Goal: Task Accomplishment & Management: Use online tool/utility

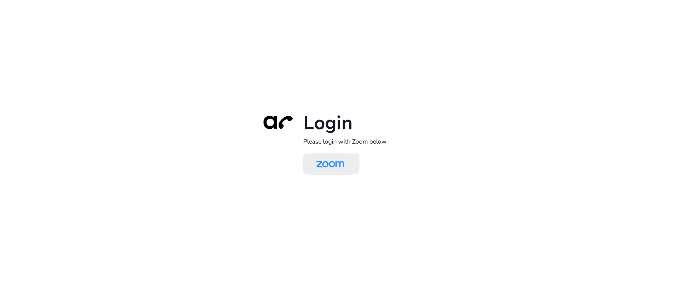
click at [339, 172] on img at bounding box center [330, 164] width 41 height 19
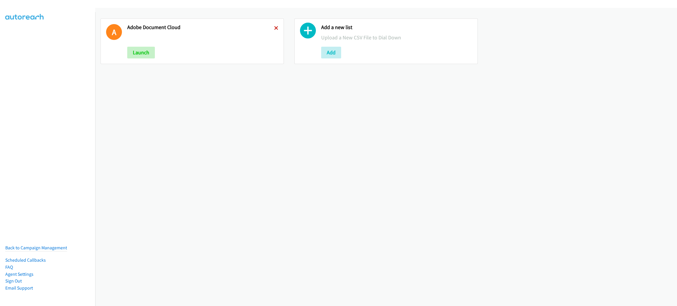
click at [274, 27] on icon at bounding box center [276, 28] width 4 height 4
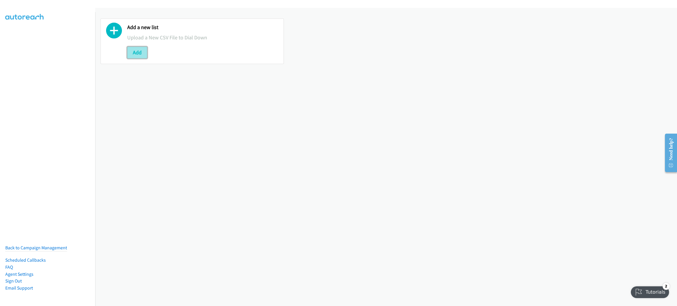
click at [140, 53] on button "Add" at bounding box center [137, 53] width 20 height 12
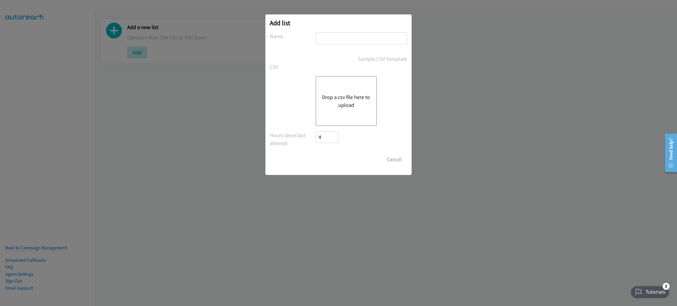
click at [348, 98] on button "Drop a csv file here to upload" at bounding box center [346, 101] width 48 height 16
click at [353, 96] on button "Drop a csv file here to upload" at bounding box center [346, 101] width 48 height 16
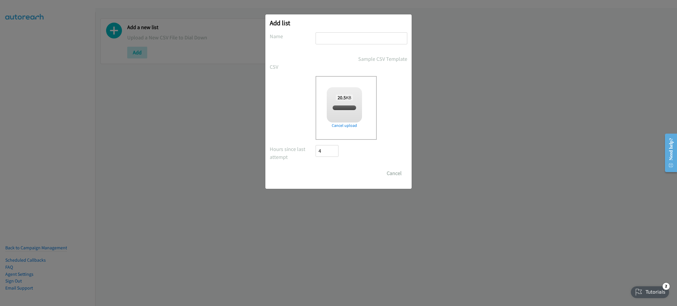
checkbox input "true"
click at [348, 37] on input "text" at bounding box center [362, 38] width 92 height 12
type input "A"
type input "HPE ARUBA NETWORKING"
click at [316, 167] on input "Save List" at bounding box center [331, 173] width 31 height 12
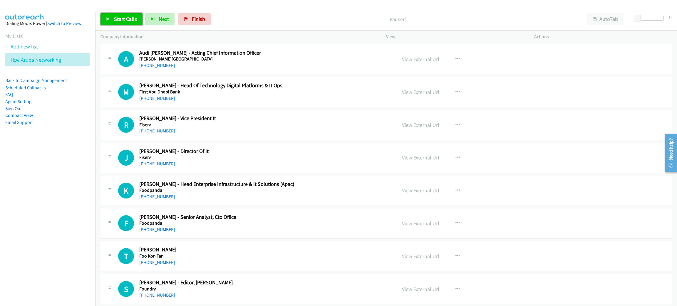
click at [119, 21] on span "Start Calls" at bounding box center [125, 19] width 23 height 7
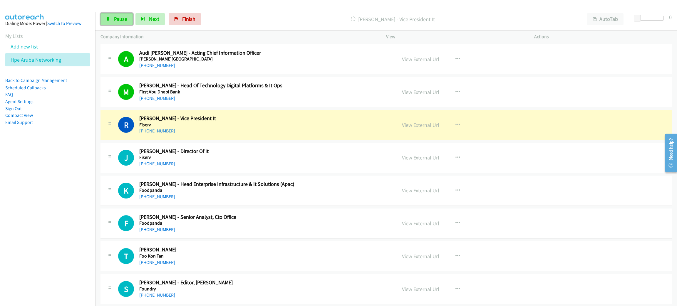
click at [103, 16] on link "Pause" at bounding box center [116, 19] width 32 height 12
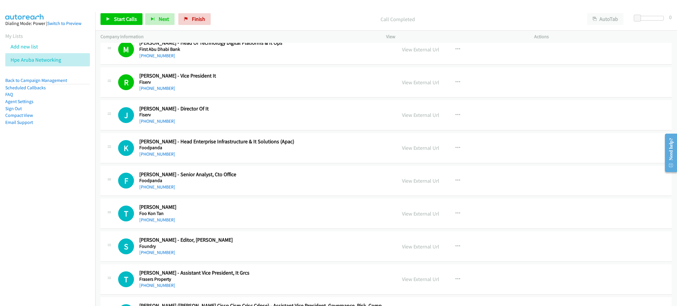
scroll to position [44, 0]
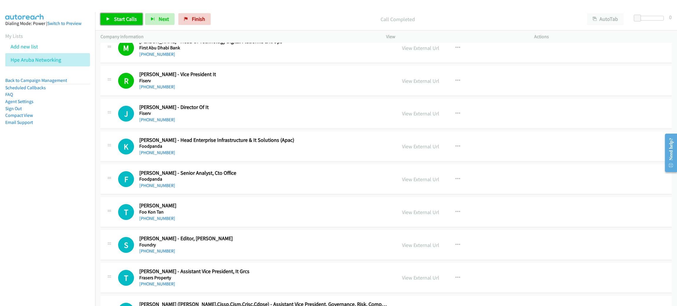
click at [129, 19] on span "Start Calls" at bounding box center [125, 19] width 23 height 7
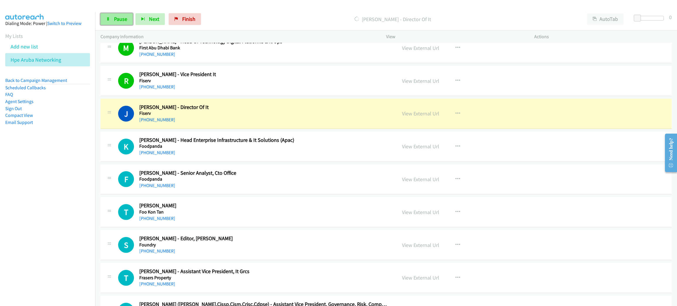
click at [129, 19] on link "Pause" at bounding box center [116, 19] width 32 height 12
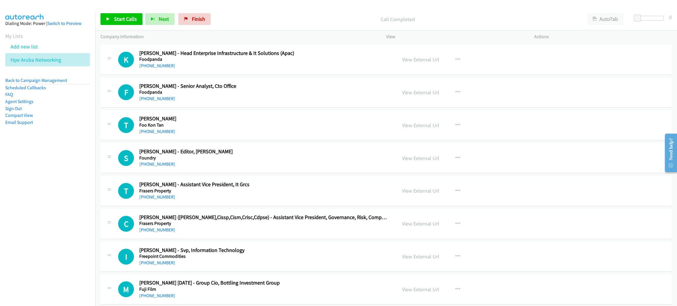
scroll to position [132, 0]
click at [117, 23] on link "Start Calls" at bounding box center [121, 19] width 42 height 12
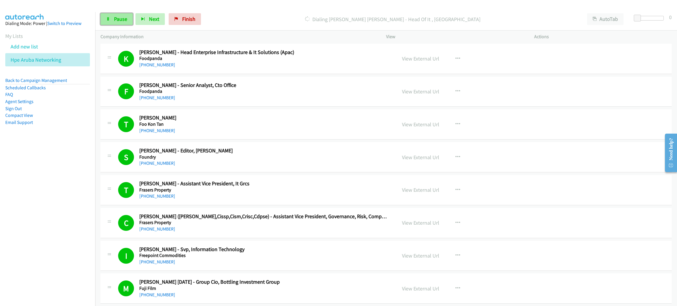
click at [126, 19] on span "Pause" at bounding box center [120, 19] width 13 height 7
click at [130, 21] on span "Start Calls" at bounding box center [125, 19] width 23 height 7
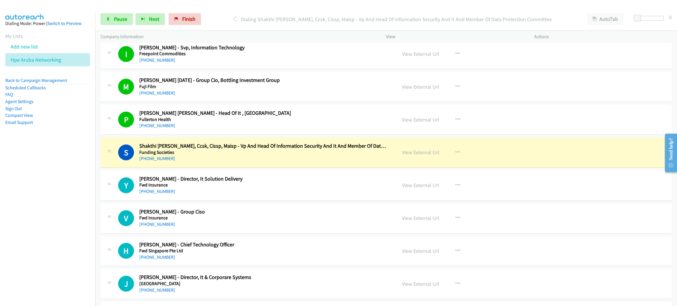
scroll to position [353, 0]
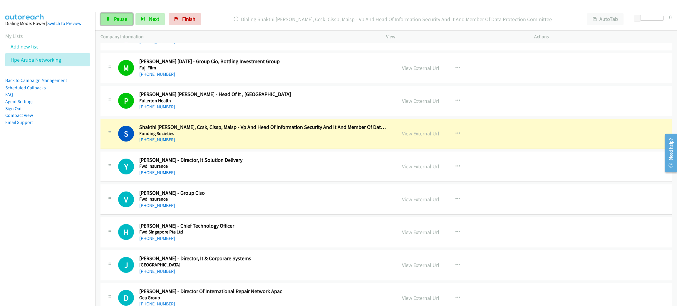
click at [124, 24] on link "Pause" at bounding box center [116, 19] width 32 height 12
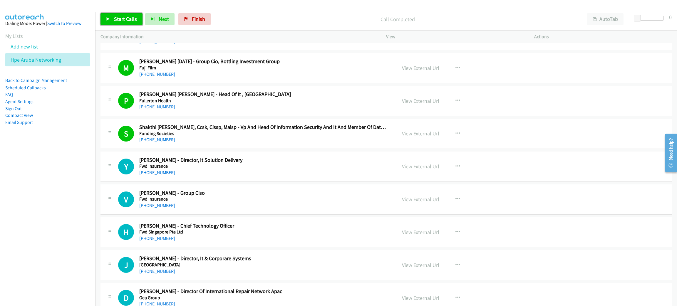
click at [121, 17] on span "Start Calls" at bounding box center [125, 19] width 23 height 7
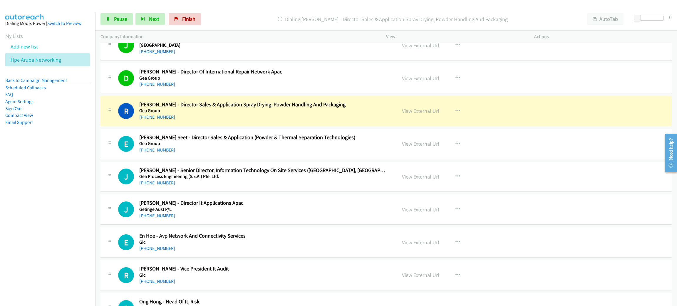
scroll to position [573, 0]
click at [107, 19] on icon at bounding box center [108, 19] width 4 height 4
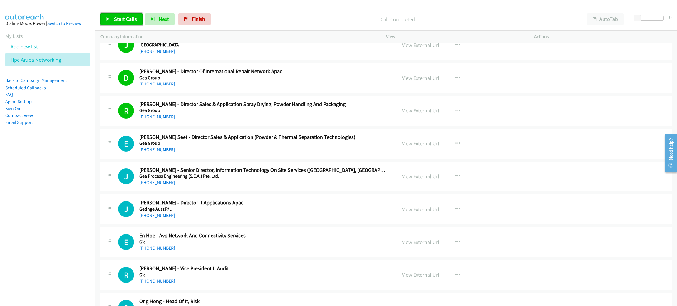
click at [129, 16] on span "Start Calls" at bounding box center [125, 19] width 23 height 7
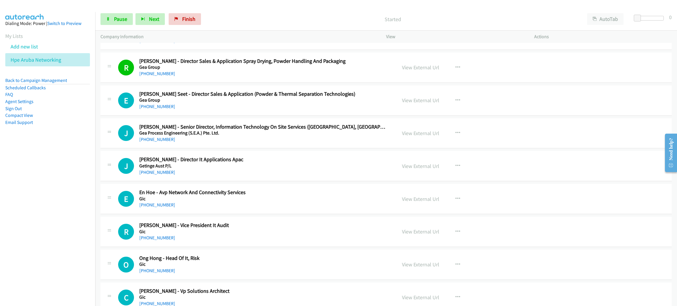
scroll to position [617, 0]
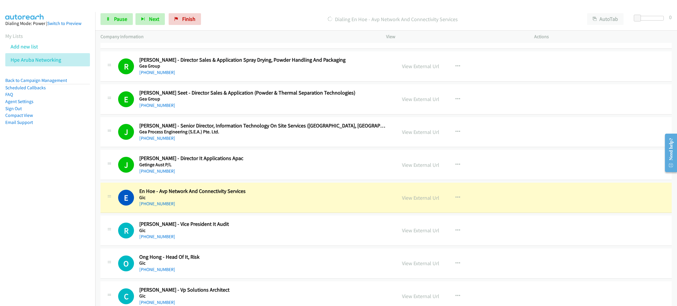
drag, startPoint x: 221, startPoint y: 205, endPoint x: 230, endPoint y: 202, distance: 9.5
click at [221, 205] on div "[PHONE_NUMBER]" at bounding box center [263, 203] width 249 height 7
click at [413, 199] on link "View External Url" at bounding box center [420, 198] width 37 height 7
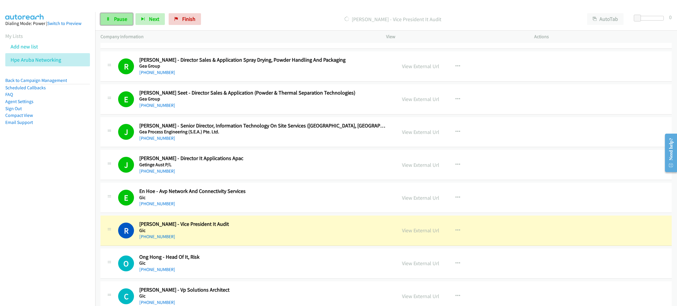
click at [114, 20] on span "Pause" at bounding box center [120, 19] width 13 height 7
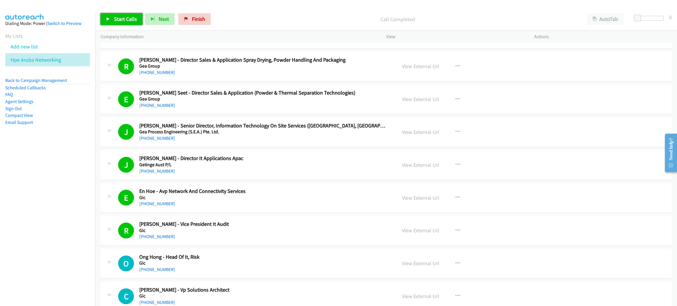
click at [120, 22] on span "Start Calls" at bounding box center [125, 19] width 23 height 7
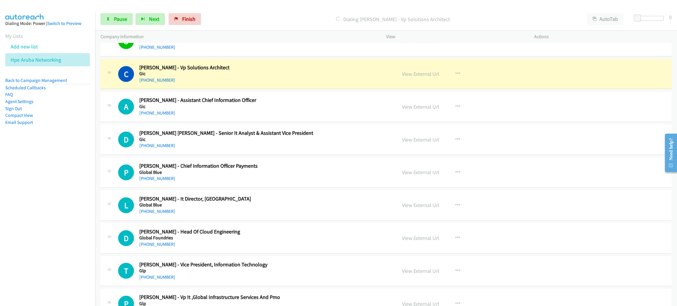
scroll to position [837, 0]
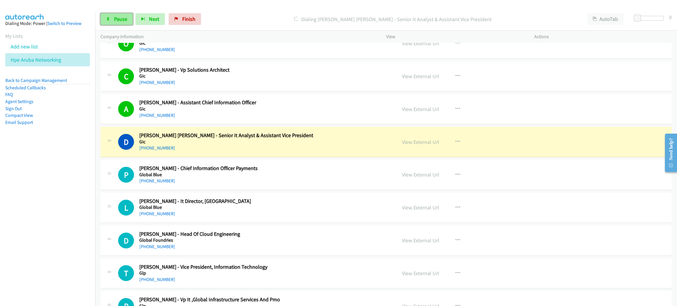
click at [115, 19] on span "Pause" at bounding box center [120, 19] width 13 height 7
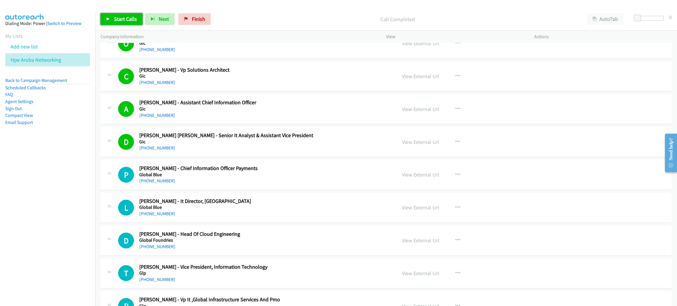
click at [127, 16] on span "Start Calls" at bounding box center [125, 19] width 23 height 7
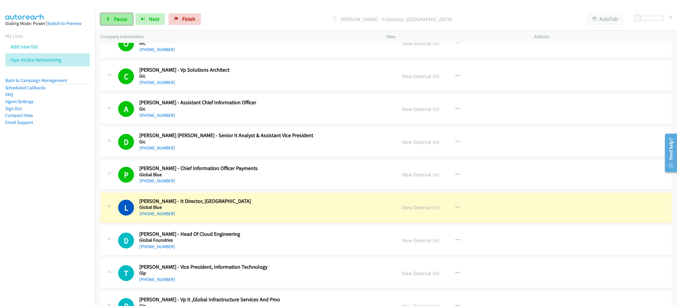
click at [128, 15] on link "Pause" at bounding box center [116, 19] width 32 height 12
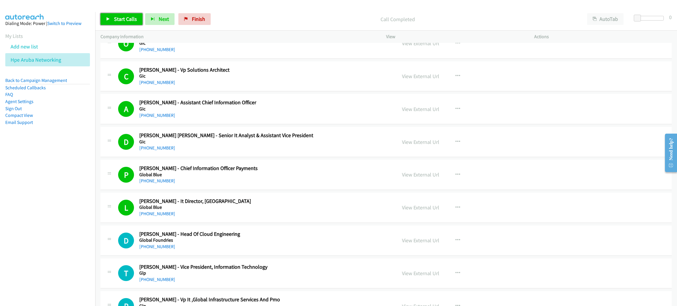
click at [127, 19] on span "Start Calls" at bounding box center [125, 19] width 23 height 7
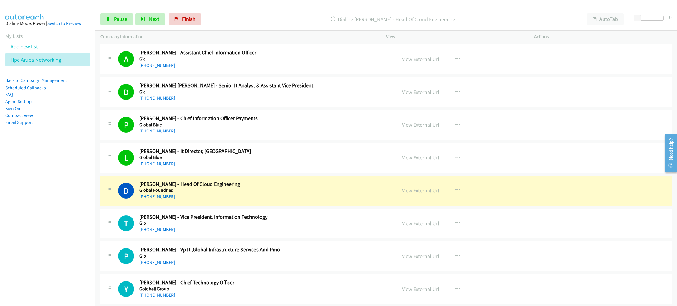
scroll to position [925, 0]
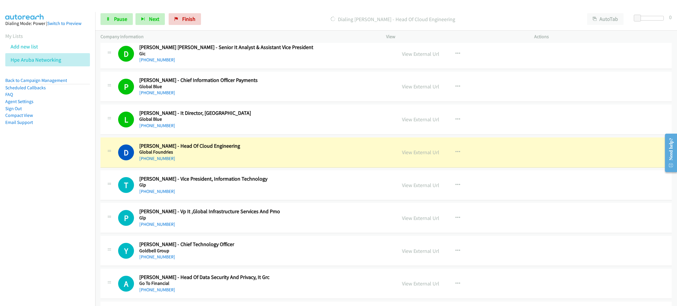
click at [311, 145] on h2 "[PERSON_NAME] - Head Of Cloud Engineering" at bounding box center [263, 146] width 249 height 7
click at [412, 155] on link "View External Url" at bounding box center [420, 152] width 37 height 7
click at [110, 18] on icon at bounding box center [108, 19] width 4 height 4
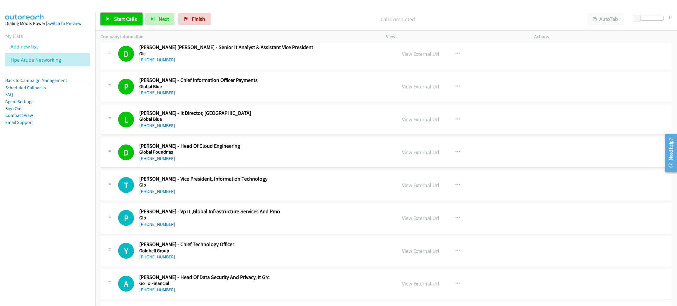
click at [118, 16] on span "Start Calls" at bounding box center [125, 19] width 23 height 7
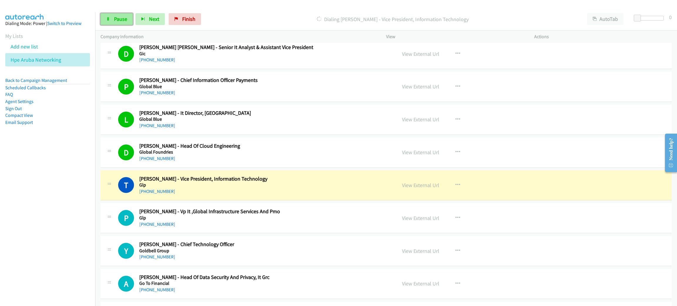
click at [126, 19] on span "Pause" at bounding box center [120, 19] width 13 height 7
click at [420, 187] on link "View External Url" at bounding box center [420, 185] width 37 height 7
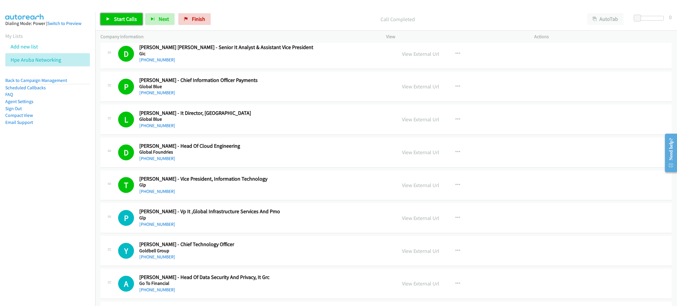
click at [125, 20] on span "Start Calls" at bounding box center [125, 19] width 23 height 7
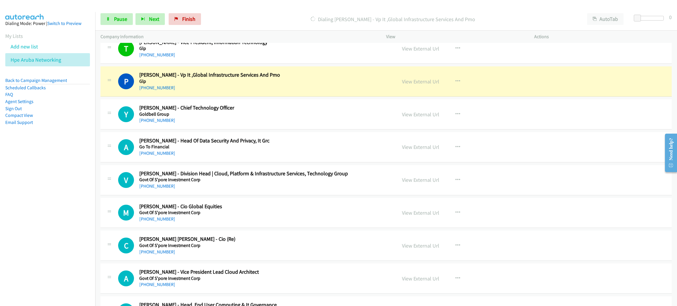
scroll to position [1058, 0]
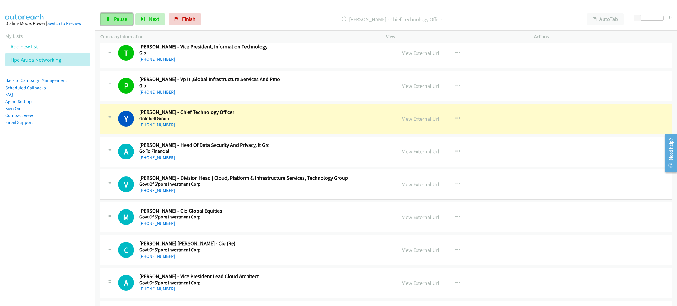
click at [120, 23] on link "Pause" at bounding box center [116, 19] width 32 height 12
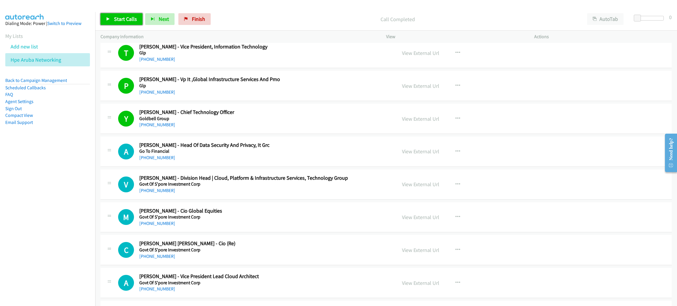
click at [132, 19] on span "Start Calls" at bounding box center [125, 19] width 23 height 7
click at [126, 19] on span "Pause" at bounding box center [120, 19] width 13 height 7
click at [131, 13] on div "Start Calls Pause Next Finish" at bounding box center [156, 19] width 113 height 12
click at [127, 16] on span "Start Calls" at bounding box center [125, 19] width 23 height 7
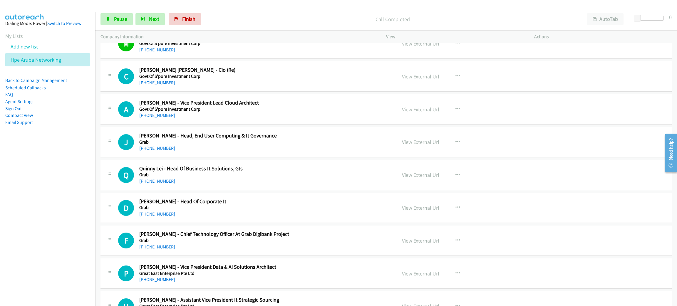
scroll to position [1234, 0]
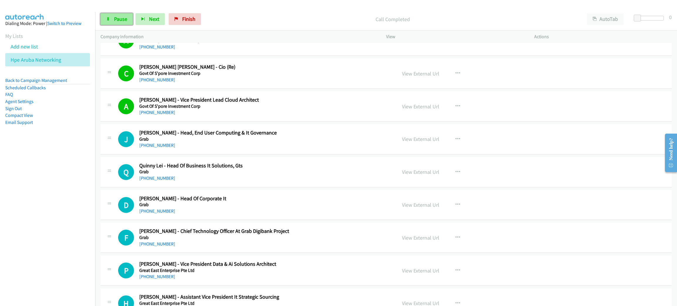
click at [119, 16] on span "Pause" at bounding box center [120, 19] width 13 height 7
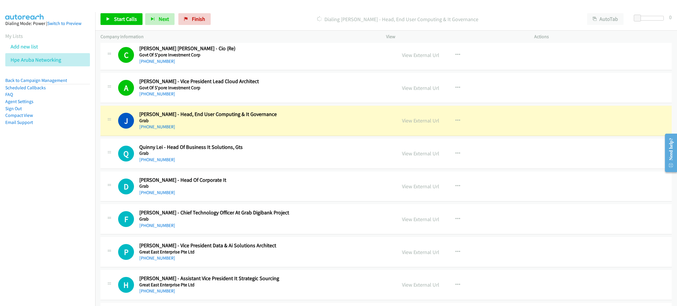
scroll to position [1278, 0]
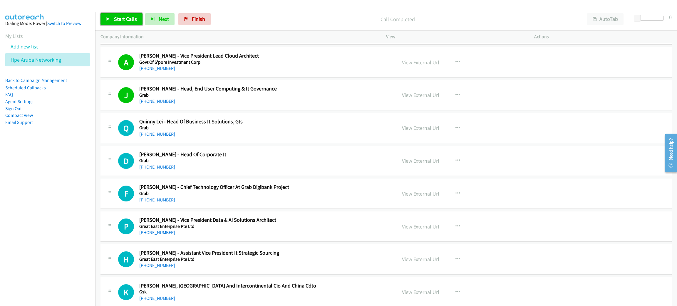
click at [117, 16] on span "Start Calls" at bounding box center [125, 19] width 23 height 7
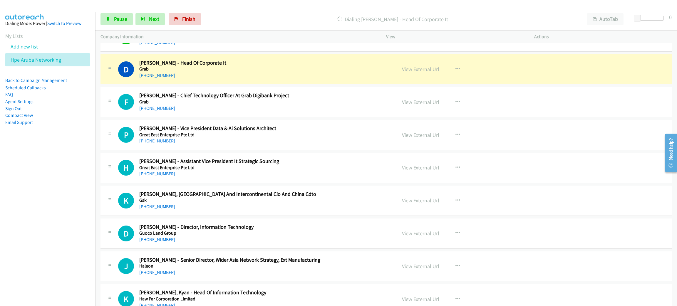
scroll to position [1366, 0]
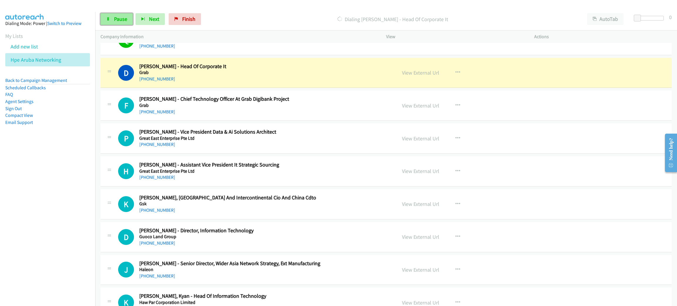
click at [126, 22] on span "Pause" at bounding box center [120, 19] width 13 height 7
click at [410, 76] on link "View External Url" at bounding box center [420, 72] width 37 height 7
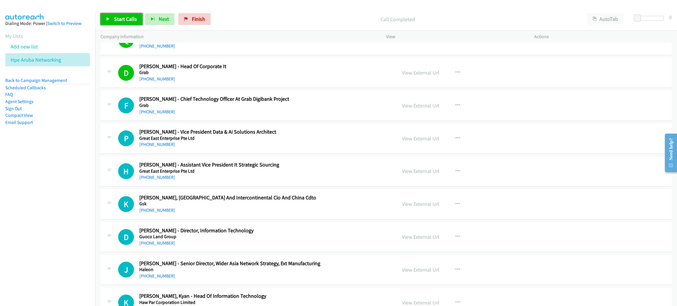
click at [133, 17] on span "Start Calls" at bounding box center [125, 19] width 23 height 7
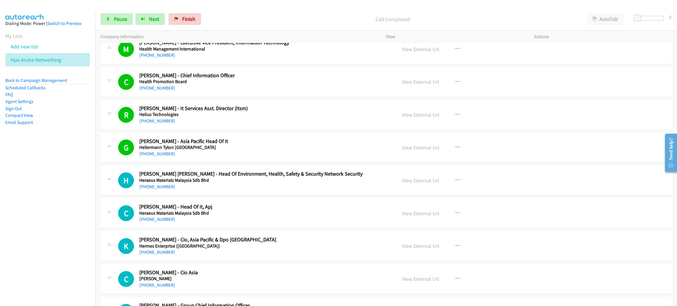
scroll to position [1675, 0]
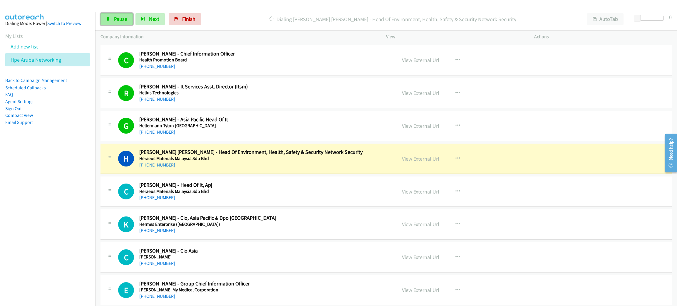
click at [119, 21] on span "Pause" at bounding box center [120, 19] width 13 height 7
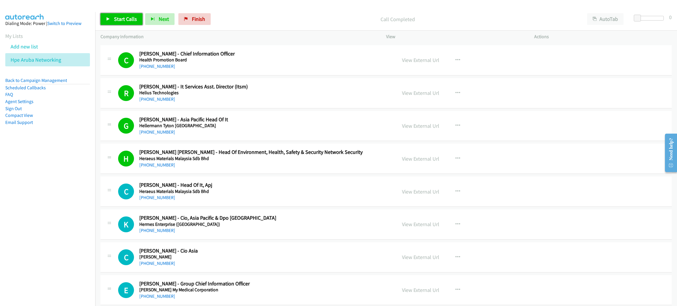
click at [127, 17] on span "Start Calls" at bounding box center [125, 19] width 23 height 7
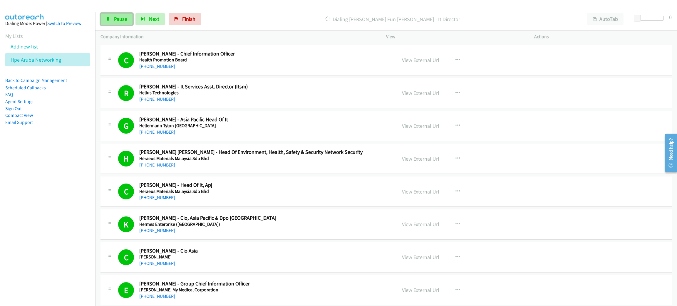
click at [126, 16] on span "Pause" at bounding box center [120, 19] width 13 height 7
click at [123, 22] on span "Start Calls" at bounding box center [125, 19] width 23 height 7
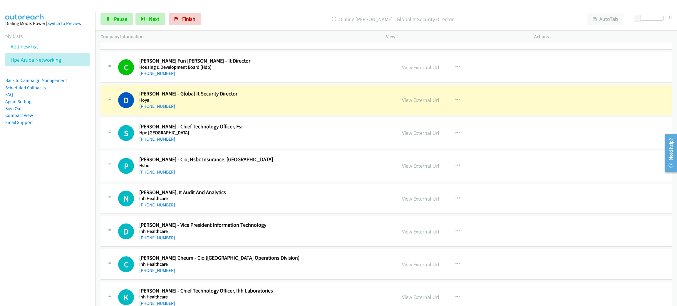
scroll to position [1983, 0]
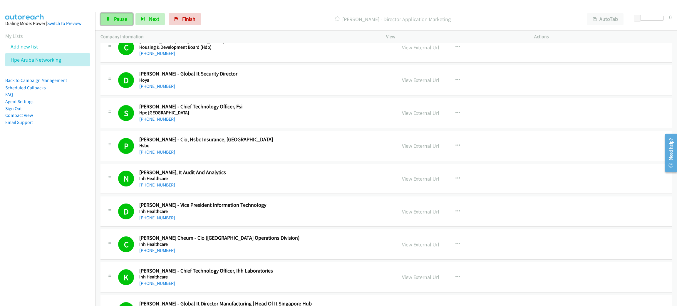
click at [123, 17] on span "Pause" at bounding box center [120, 19] width 13 height 7
click at [126, 21] on span "Start Calls" at bounding box center [125, 19] width 23 height 7
click at [114, 21] on span "Pause" at bounding box center [120, 19] width 13 height 7
click at [125, 24] on link "Start Calls" at bounding box center [121, 19] width 42 height 12
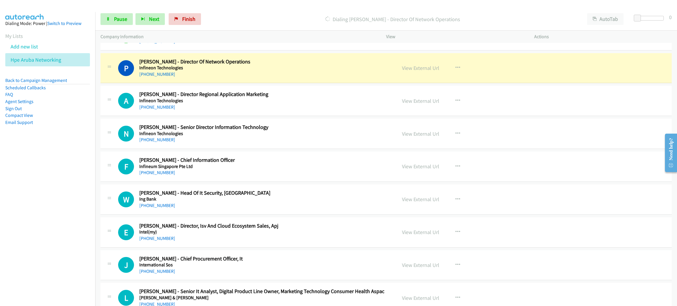
scroll to position [2424, 0]
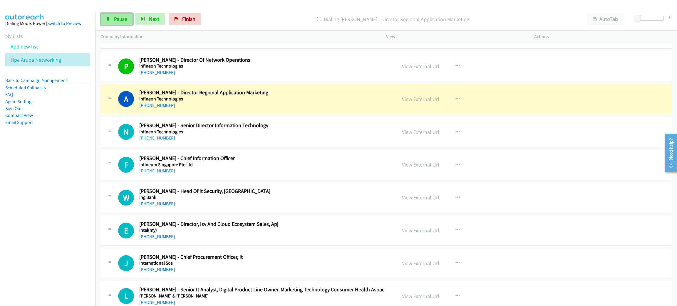
click at [107, 22] on link "Pause" at bounding box center [116, 19] width 32 height 12
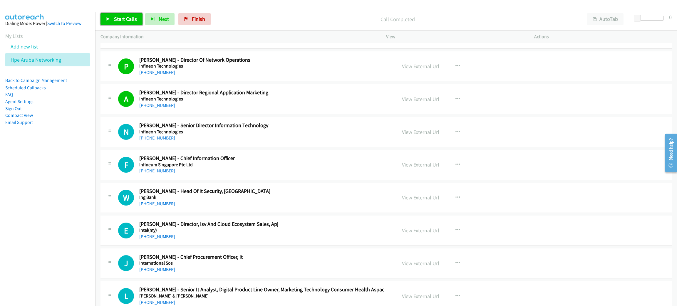
click at [118, 19] on span "Start Calls" at bounding box center [125, 19] width 23 height 7
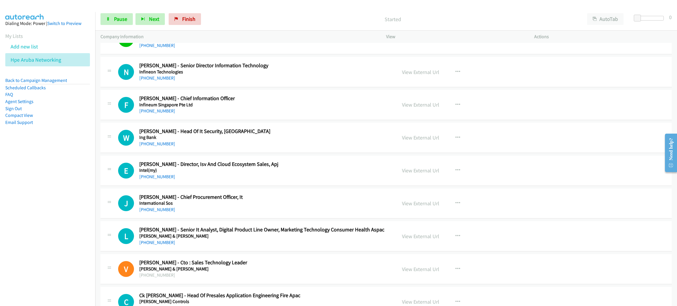
scroll to position [2468, 0]
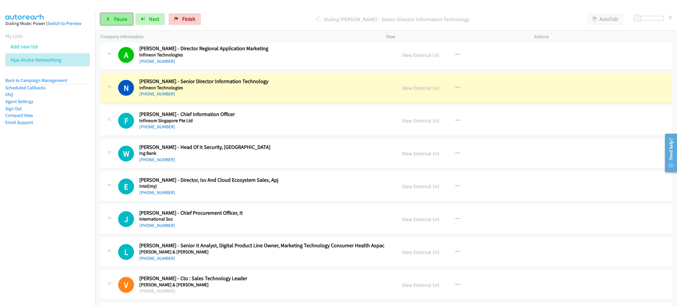
click at [115, 16] on span "Pause" at bounding box center [120, 19] width 13 height 7
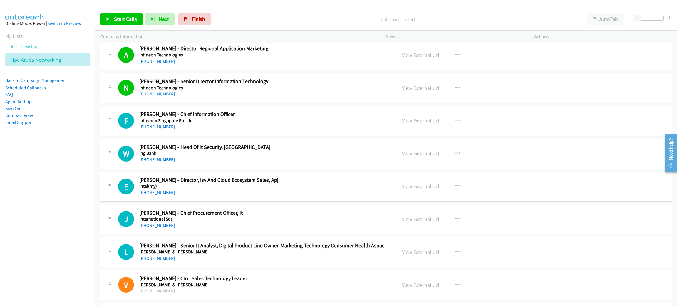
click at [417, 91] on link "View External Url" at bounding box center [420, 88] width 37 height 7
click at [114, 17] on span "Start Calls" at bounding box center [125, 19] width 23 height 7
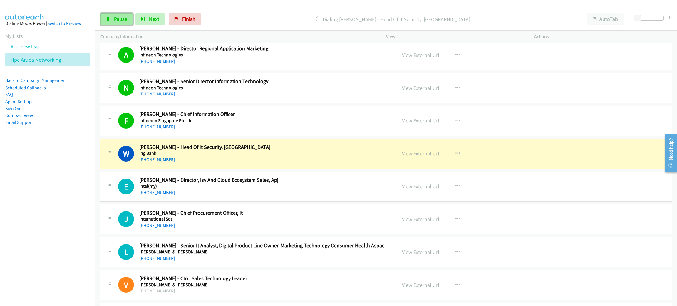
click at [121, 21] on span "Pause" at bounding box center [120, 19] width 13 height 7
click at [417, 156] on link "View External Url" at bounding box center [420, 153] width 37 height 7
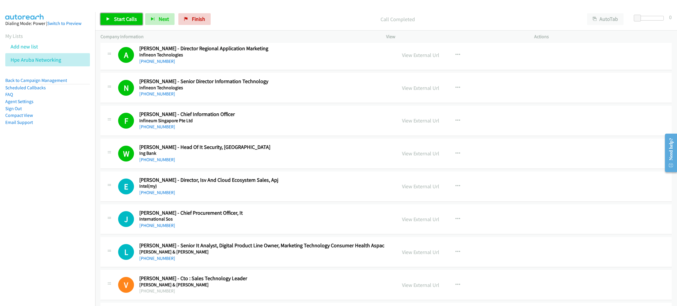
click at [126, 17] on span "Start Calls" at bounding box center [125, 19] width 23 height 7
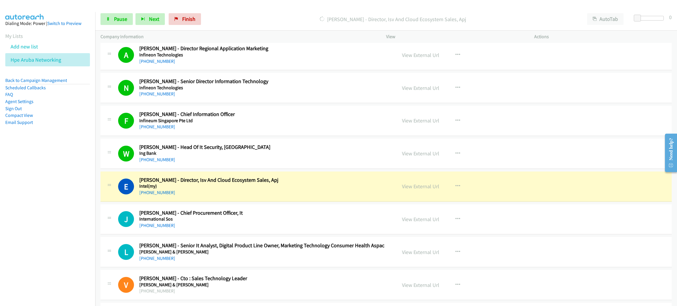
click at [124, 29] on div "Start Calls Pause Next Finish [PERSON_NAME] - Director, Isv And Cloud Ecosystem…" at bounding box center [386, 19] width 582 height 23
click at [113, 23] on link "Pause" at bounding box center [116, 19] width 32 height 12
click at [411, 190] on link "View External Url" at bounding box center [420, 186] width 37 height 7
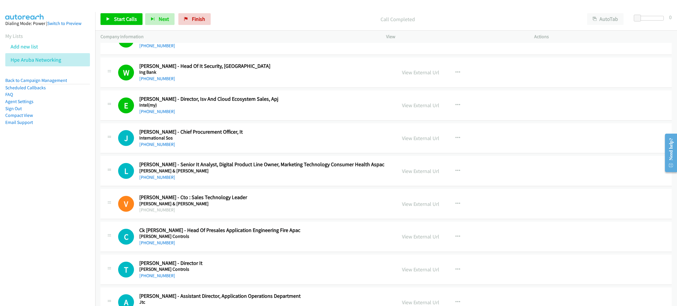
scroll to position [2601, 0]
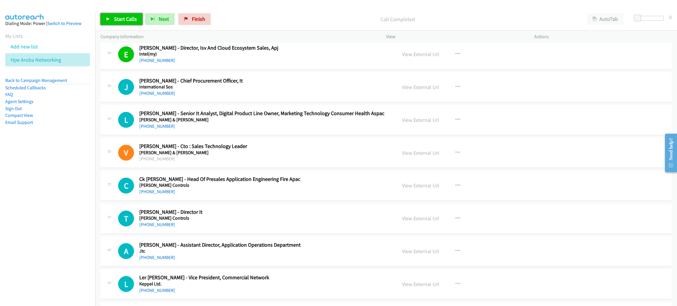
click at [125, 21] on span "Start Calls" at bounding box center [125, 19] width 23 height 7
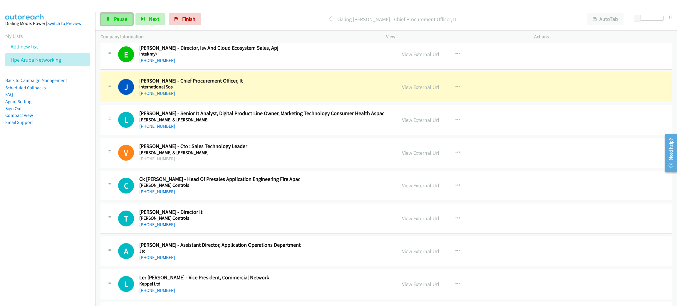
click at [115, 20] on span "Pause" at bounding box center [120, 19] width 13 height 7
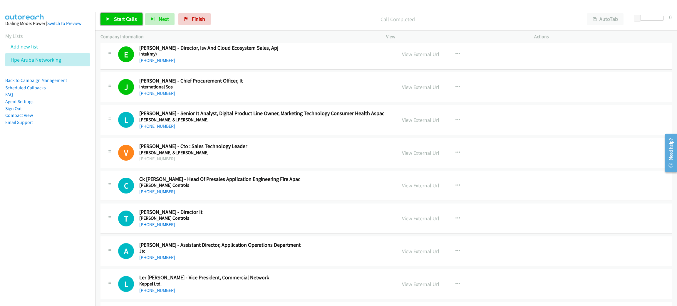
click at [123, 20] on span "Start Calls" at bounding box center [125, 19] width 23 height 7
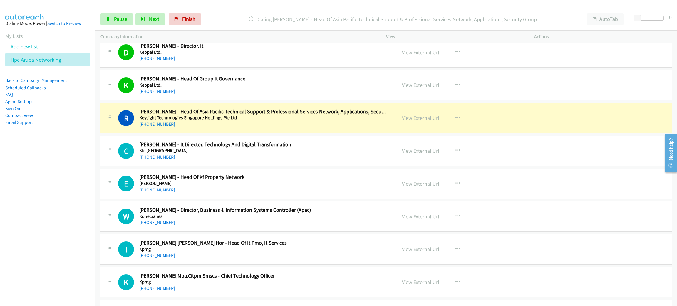
scroll to position [2865, 0]
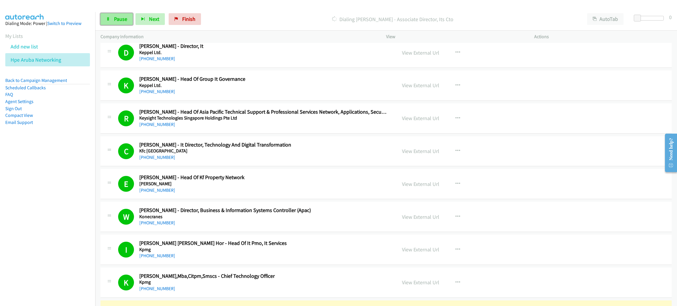
click at [115, 22] on span "Pause" at bounding box center [120, 19] width 13 height 7
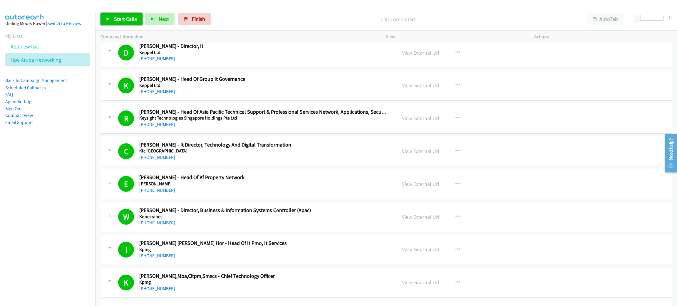
click at [114, 17] on span "Start Calls" at bounding box center [125, 19] width 23 height 7
click at [114, 17] on span "Pause" at bounding box center [120, 19] width 13 height 7
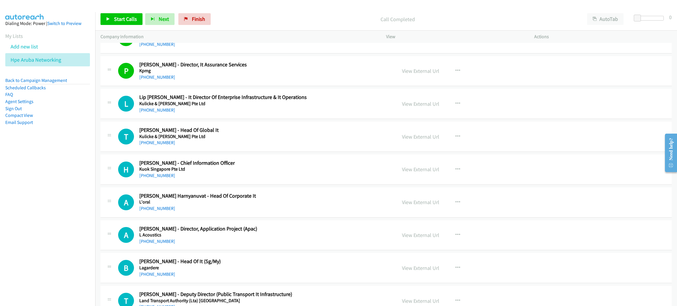
scroll to position [3173, 0]
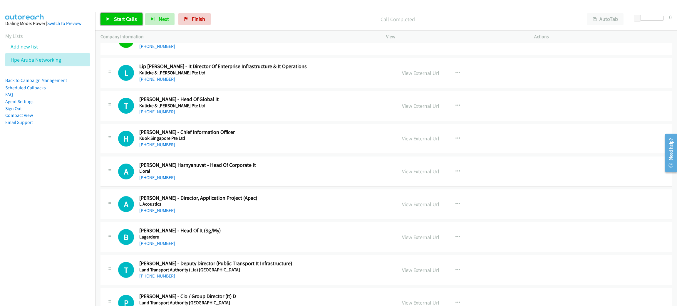
click at [120, 19] on span "Start Calls" at bounding box center [125, 19] width 23 height 7
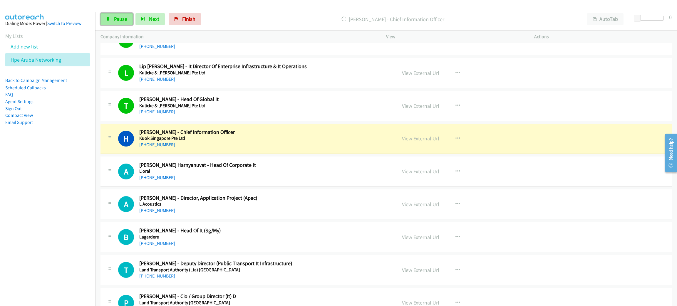
click at [120, 20] on span "Pause" at bounding box center [120, 19] width 13 height 7
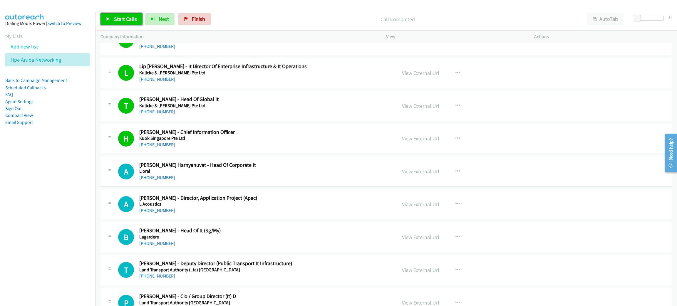
click at [117, 17] on span "Start Calls" at bounding box center [125, 19] width 23 height 7
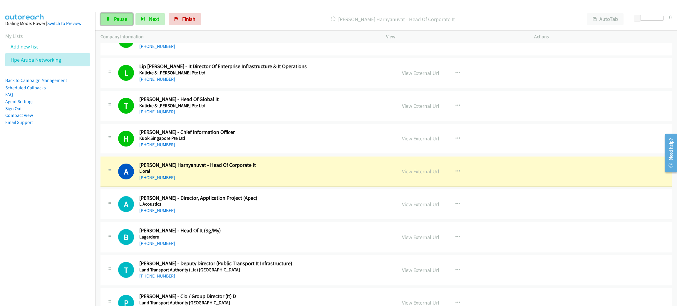
click at [114, 19] on span "Pause" at bounding box center [120, 19] width 13 height 7
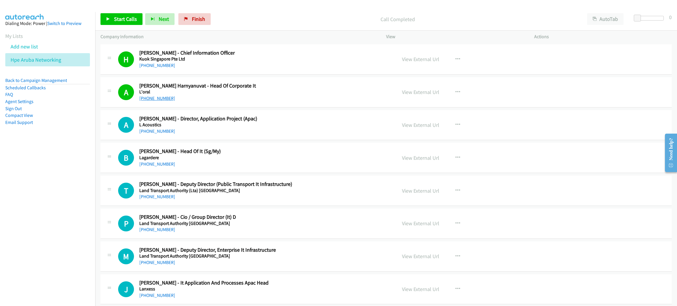
scroll to position [3261, 0]
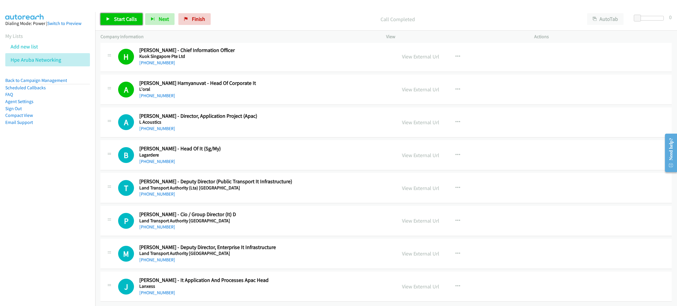
click at [128, 16] on span "Start Calls" at bounding box center [125, 19] width 23 height 7
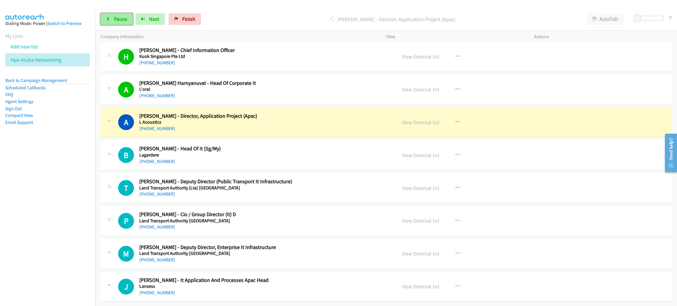
click at [111, 17] on link "Pause" at bounding box center [116, 19] width 32 height 12
